Goal: Task Accomplishment & Management: Manage account settings

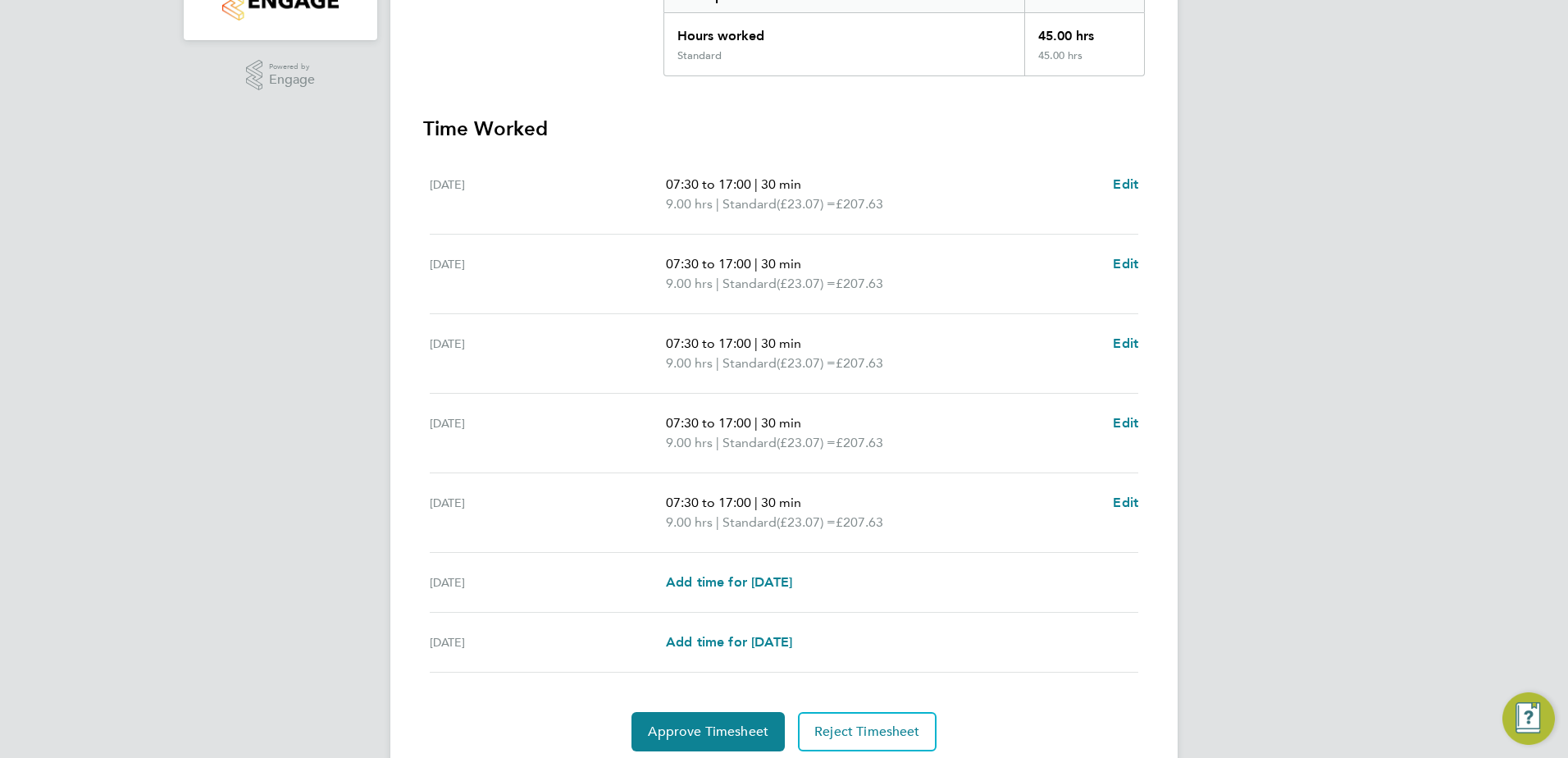
scroll to position [427, 0]
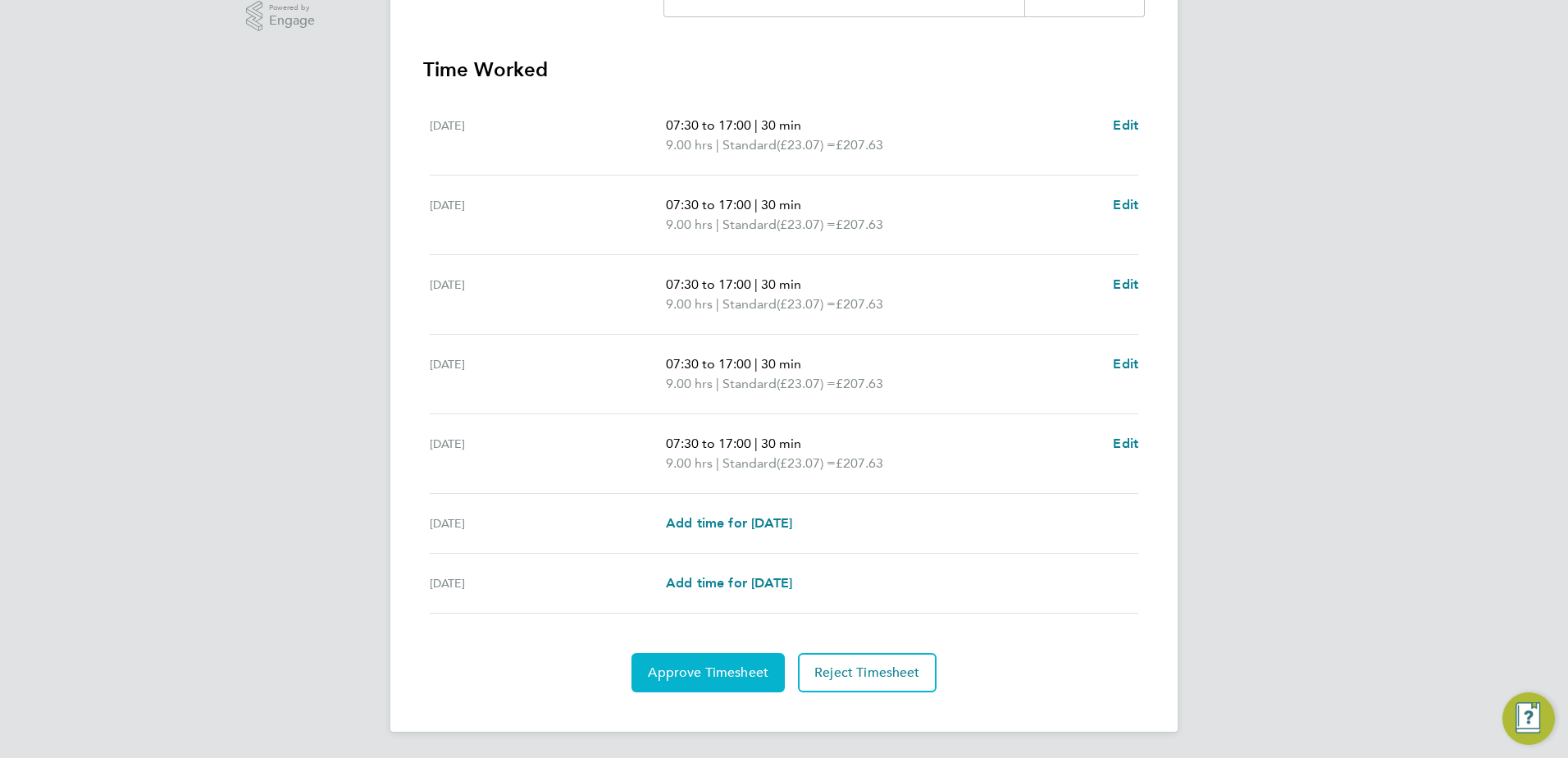
click at [695, 674] on span "Approve Timesheet" at bounding box center [707, 672] width 120 height 16
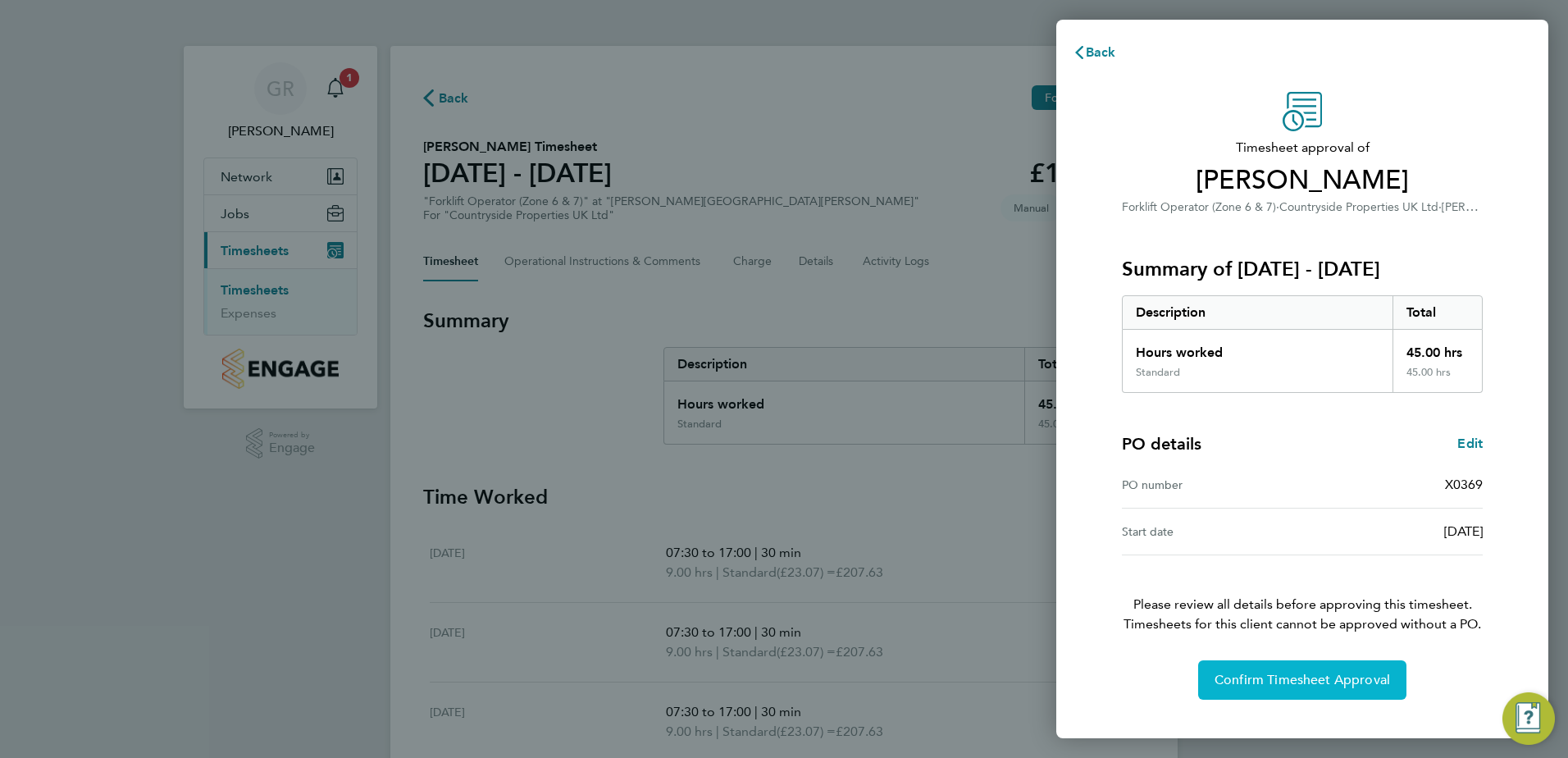
click at [1271, 680] on span "Confirm Timesheet Approval" at bounding box center [1302, 680] width 176 height 16
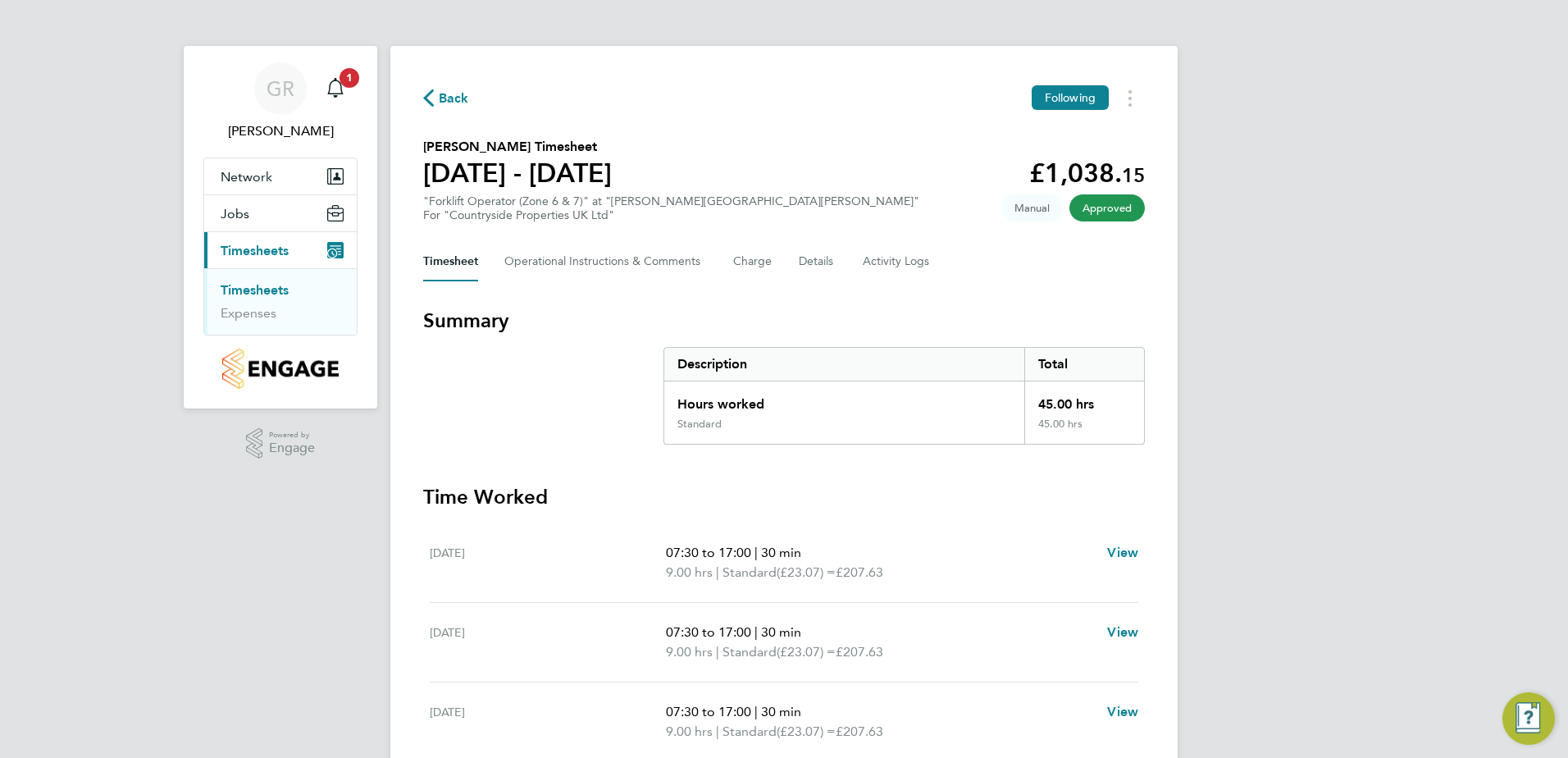
click at [428, 100] on icon "button" at bounding box center [429, 98] width 11 height 17
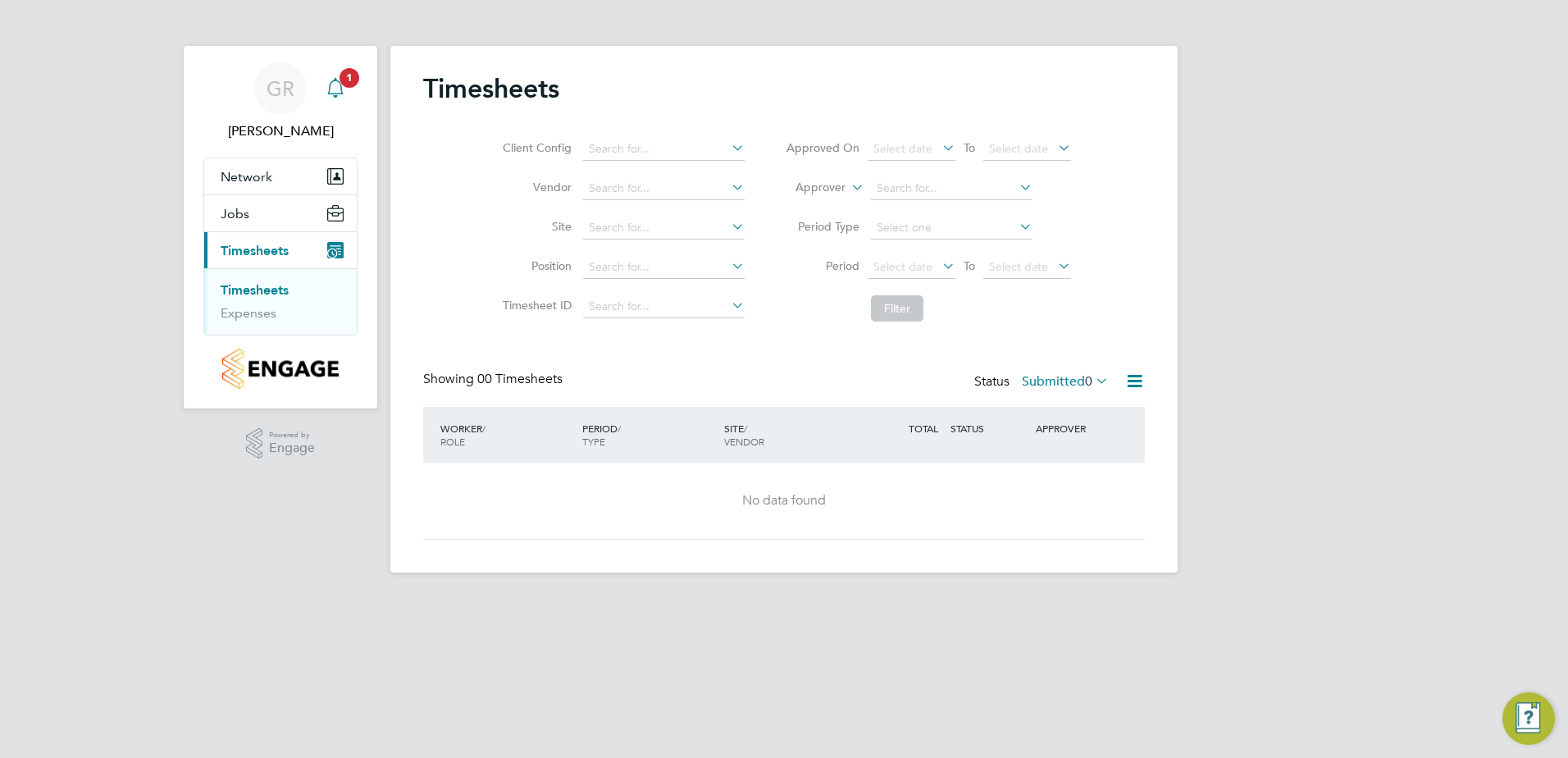
click at [349, 77] on span "1" at bounding box center [349, 78] width 20 height 20
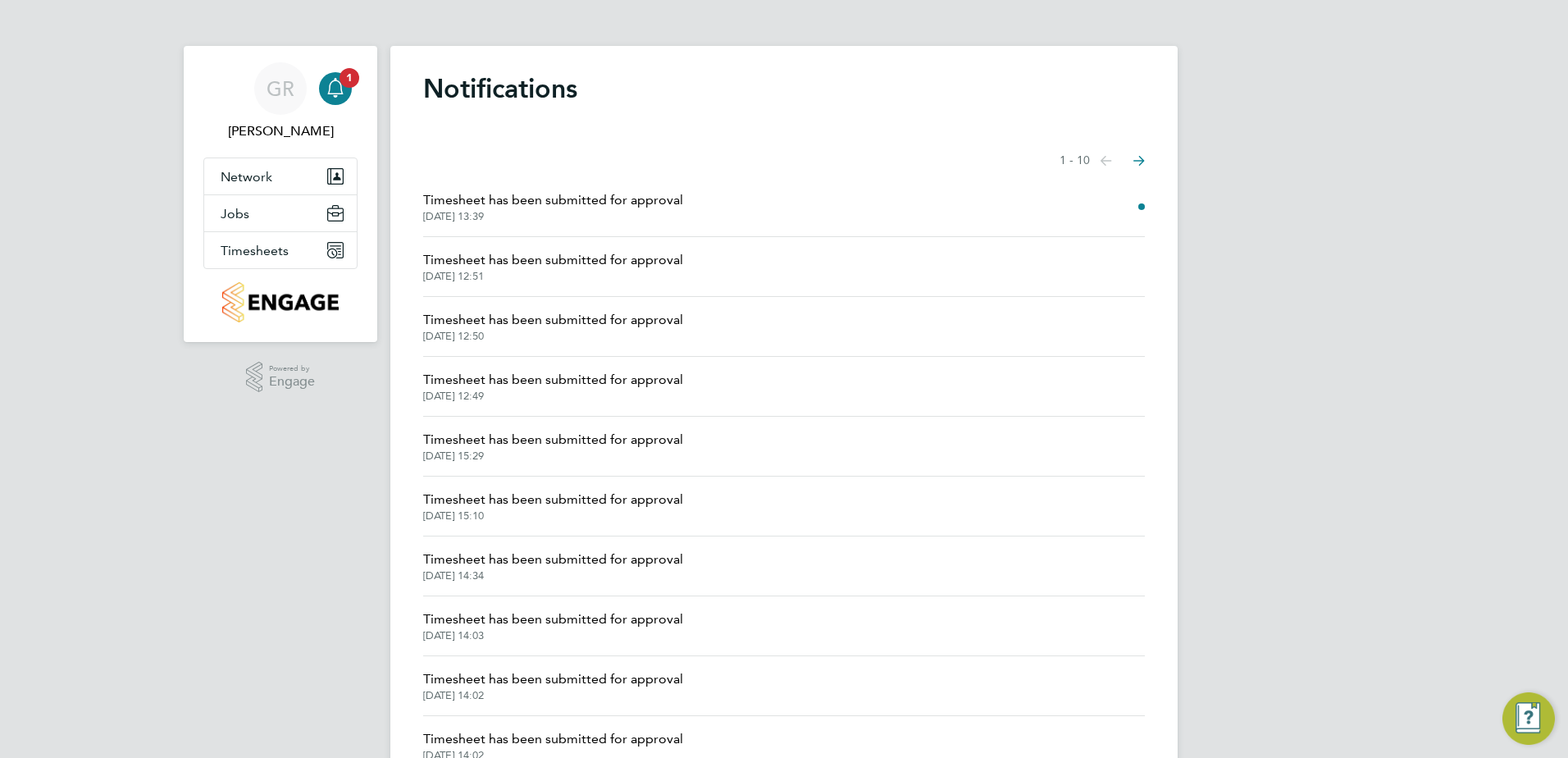
click at [601, 208] on span "Timesheet has been submitted for approval" at bounding box center [553, 200] width 260 height 20
